Goal: Navigation & Orientation: Find specific page/section

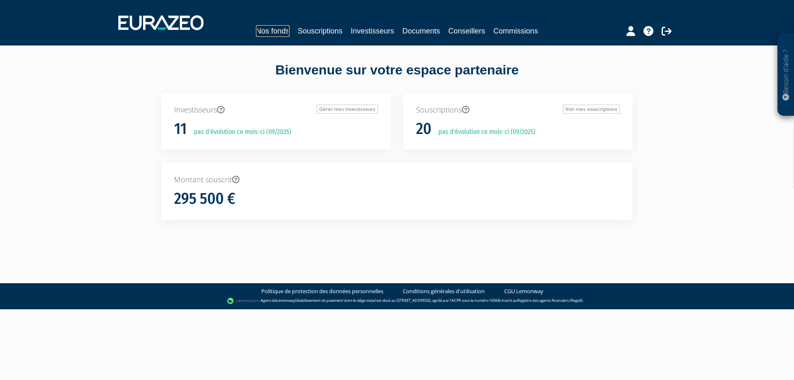
click at [266, 31] on link "Nos fonds" at bounding box center [272, 31] width 33 height 12
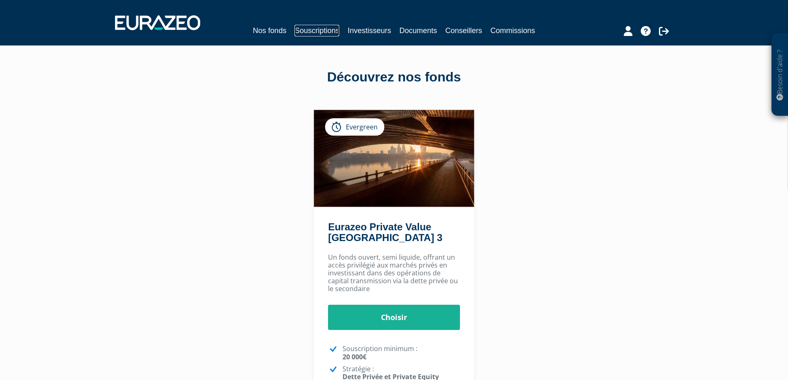
click at [316, 29] on link "Souscriptions" at bounding box center [316, 31] width 45 height 12
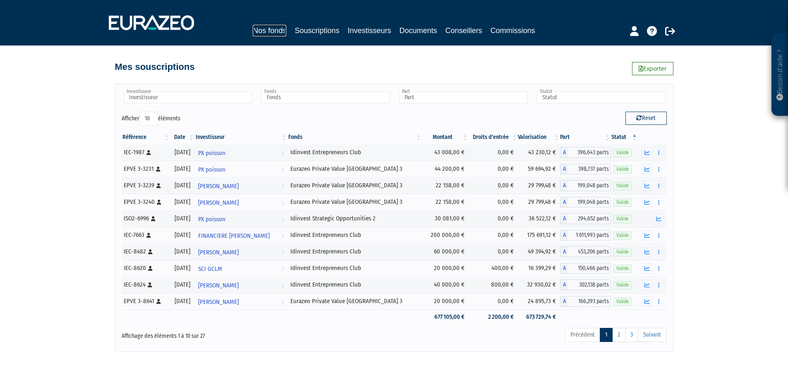
click at [266, 28] on link "Nos fonds" at bounding box center [269, 31] width 33 height 12
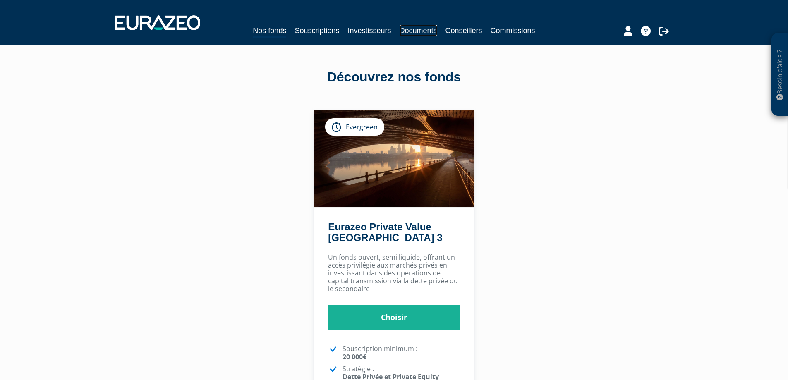
click at [420, 29] on link "Documents" at bounding box center [418, 31] width 38 height 12
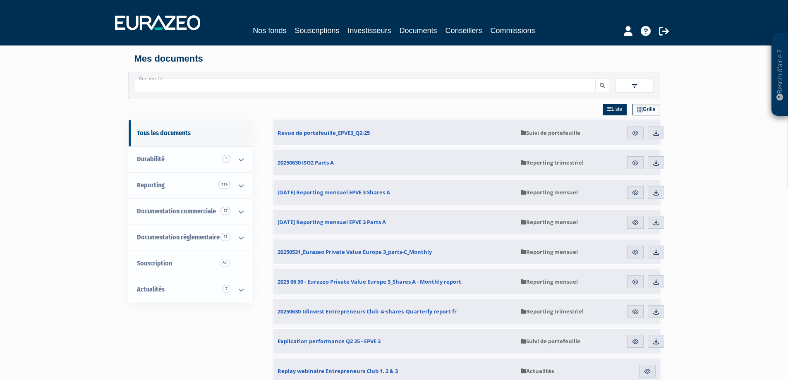
click at [209, 81] on input "Recherche" at bounding box center [365, 86] width 461 height 14
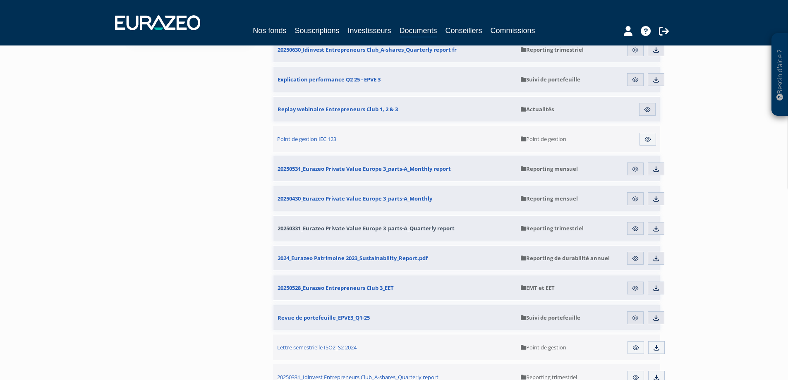
scroll to position [331, 0]
